Goal: Information Seeking & Learning: Check status

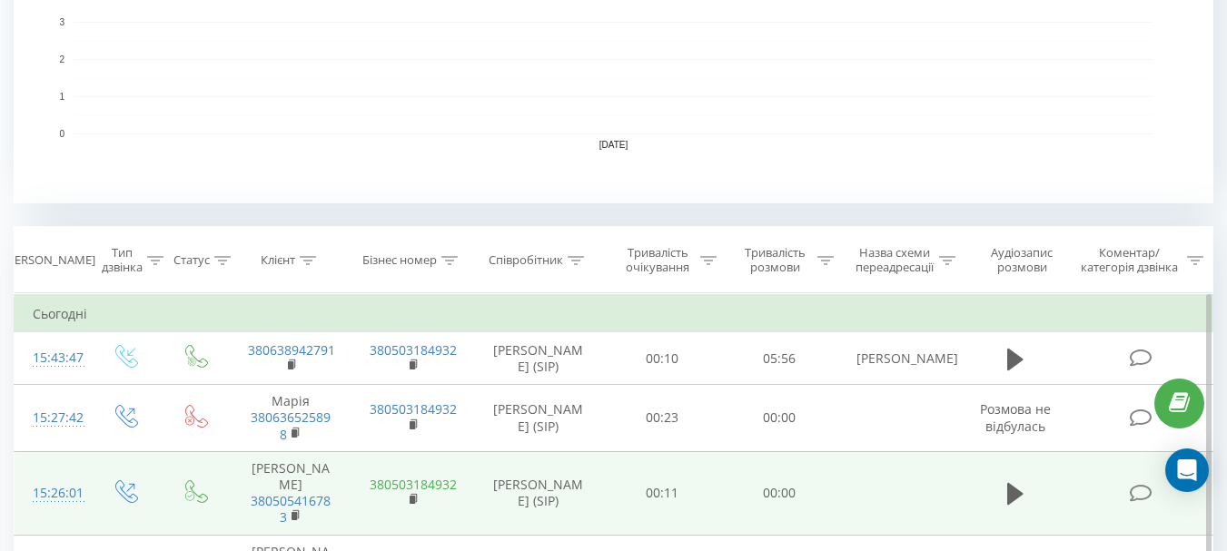
scroll to position [587, 0]
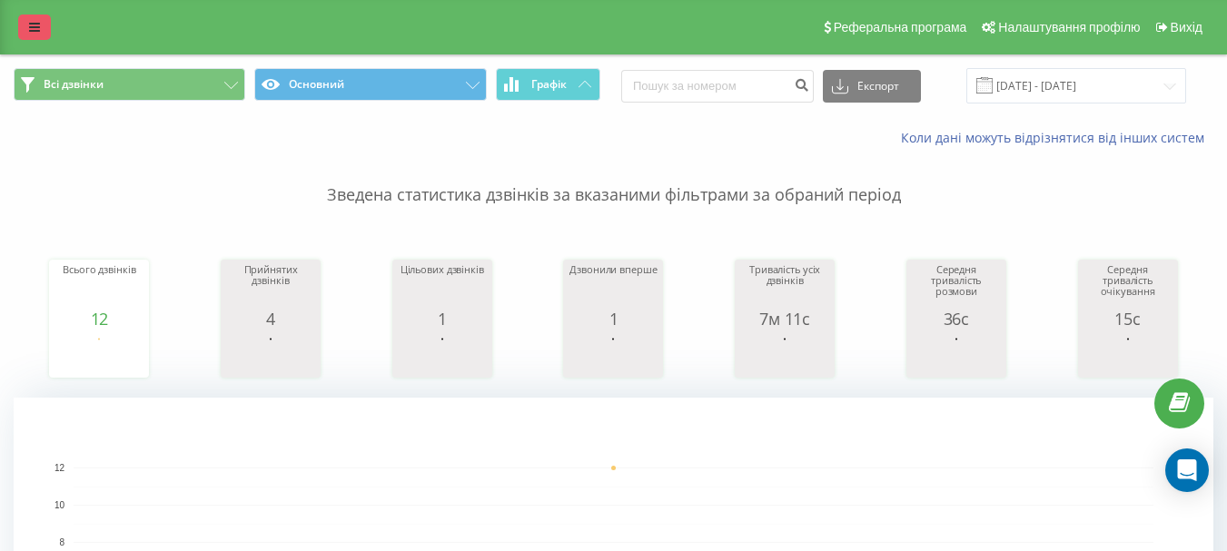
click at [30, 23] on icon at bounding box center [34, 27] width 11 height 13
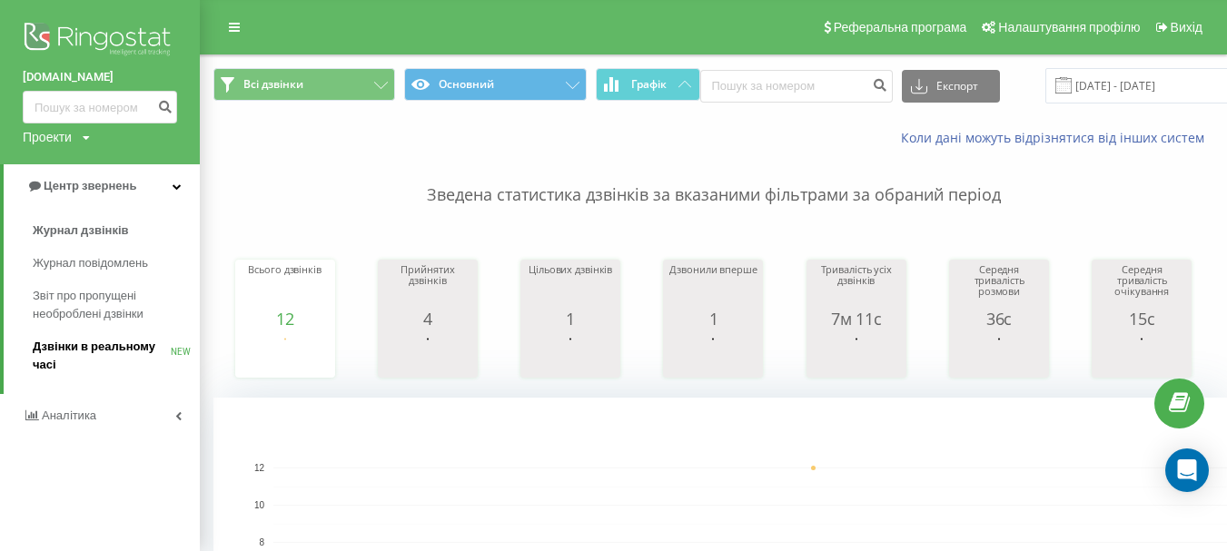
click at [65, 358] on span "Дзвінки в реальному часі" at bounding box center [102, 356] width 138 height 36
click at [82, 352] on span "Дзвінки в реальному часі" at bounding box center [102, 356] width 138 height 36
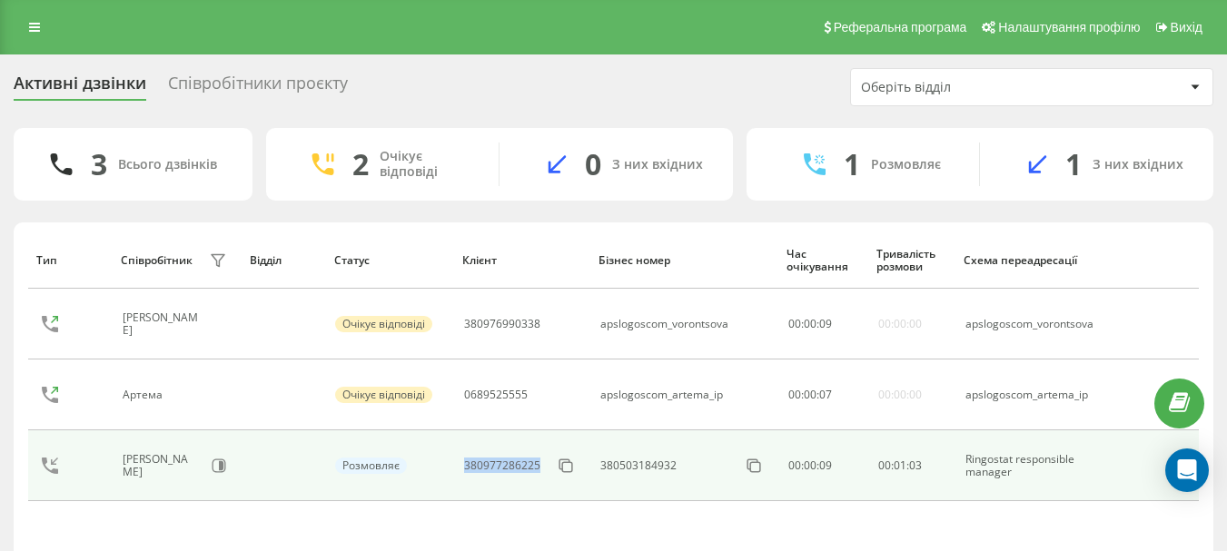
drag, startPoint x: 461, startPoint y: 466, endPoint x: 540, endPoint y: 469, distance: 79.1
click at [540, 469] on td "380977286225" at bounding box center [522, 465] width 136 height 71
copy div "380977286225"
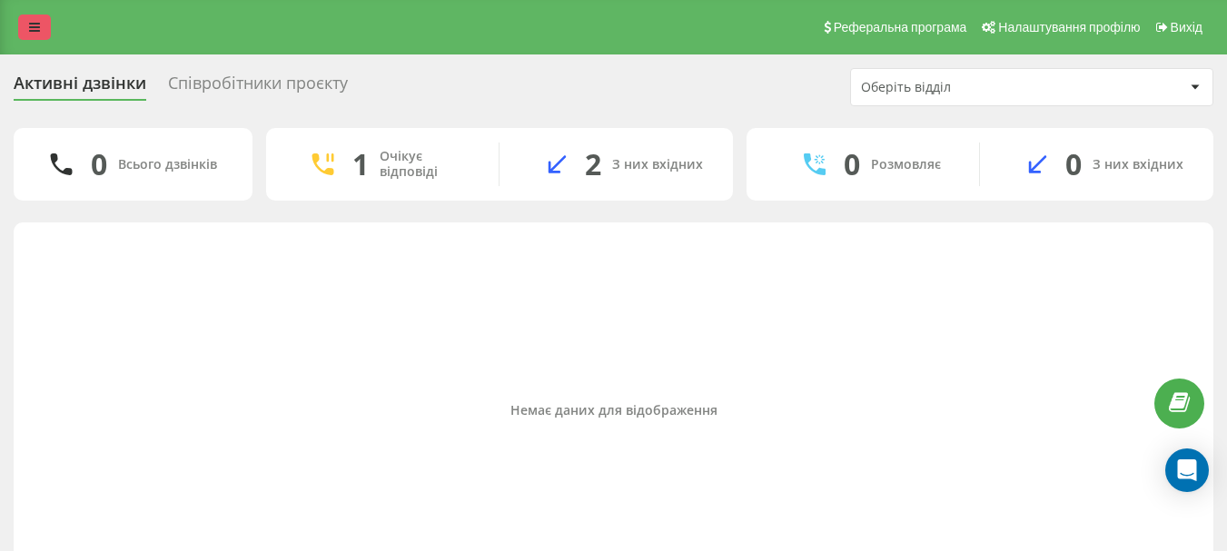
click at [21, 21] on link at bounding box center [34, 27] width 33 height 25
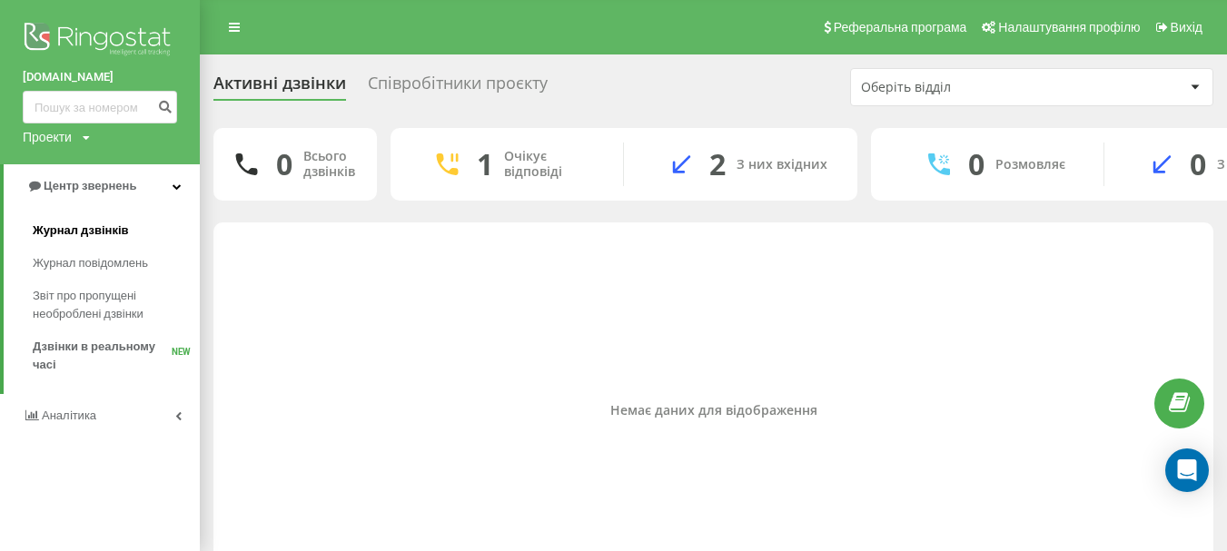
click at [116, 230] on span "Журнал дзвінків" at bounding box center [81, 231] width 96 height 18
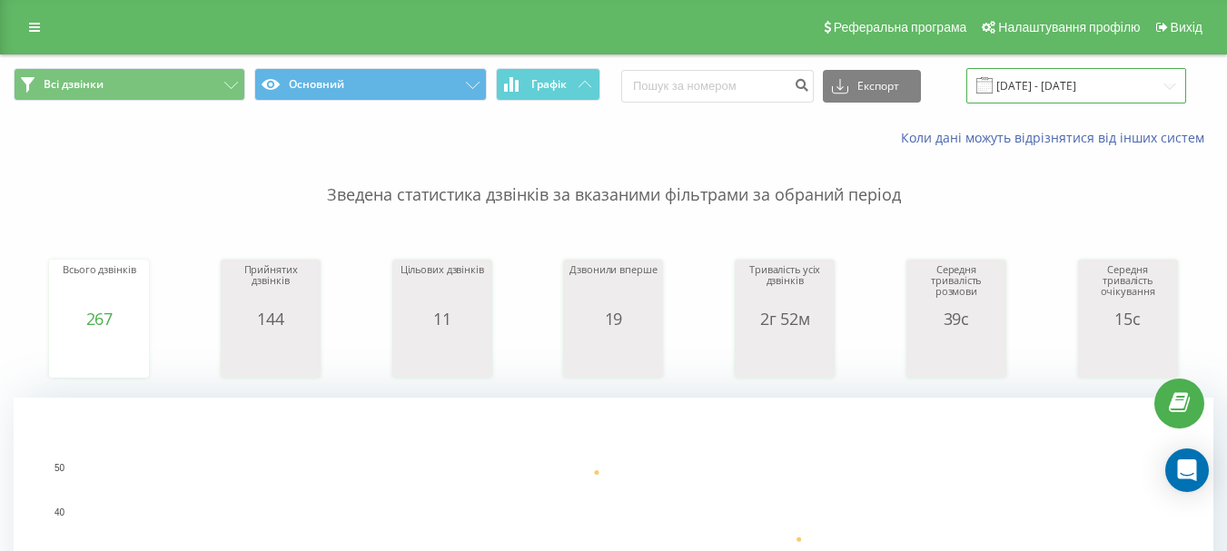
click at [1033, 80] on input "21.07.2025 - 21.08.2025" at bounding box center [1076, 85] width 220 height 35
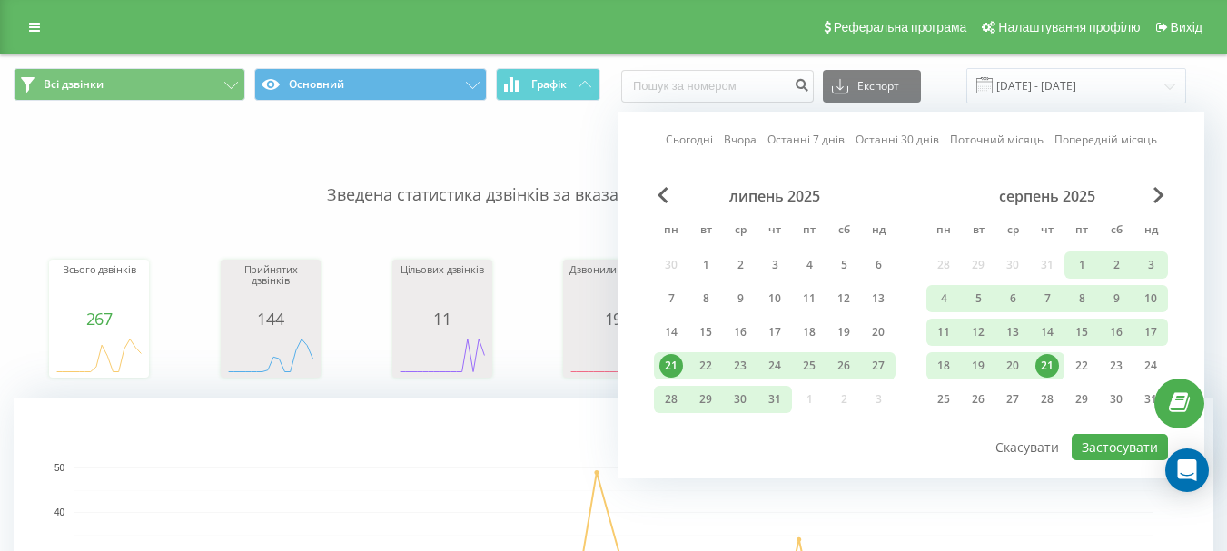
click at [1042, 365] on div "21" at bounding box center [1047, 366] width 24 height 24
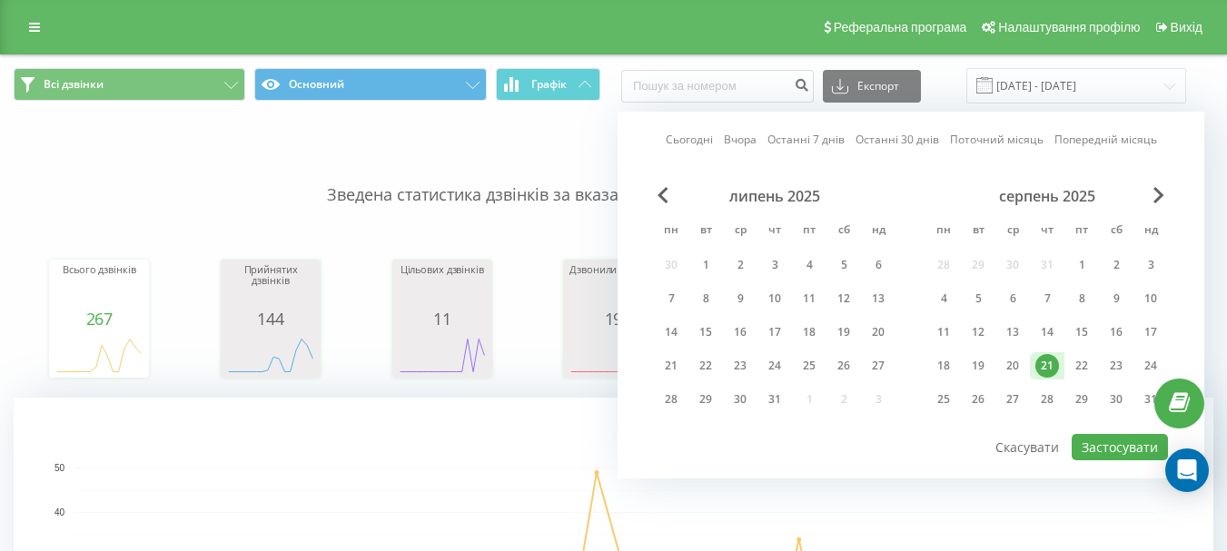
click at [1043, 365] on div "21" at bounding box center [1047, 366] width 24 height 24
click at [1127, 445] on button "Застосувати" at bounding box center [1119, 447] width 96 height 26
type input "[DATE] - [DATE]"
